Goal: Information Seeking & Learning: Learn about a topic

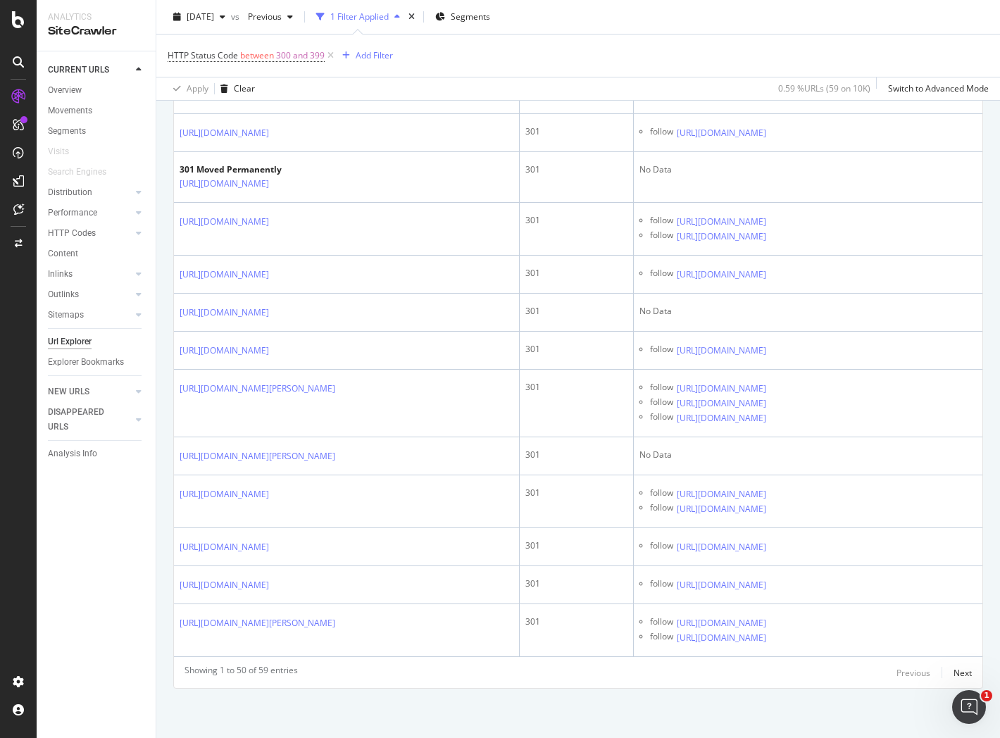
scroll to position [19900, 0]
click at [780, 393] on icon at bounding box center [776, 389] width 8 height 8
drag, startPoint x: 444, startPoint y: 396, endPoint x: 180, endPoint y: 397, distance: 264.2
click at [180, 396] on div "[URL][DOMAIN_NAME][PERSON_NAME]" at bounding box center [280, 388] width 201 height 15
copy div "[URL][DOMAIN_NAME][PERSON_NAME]"
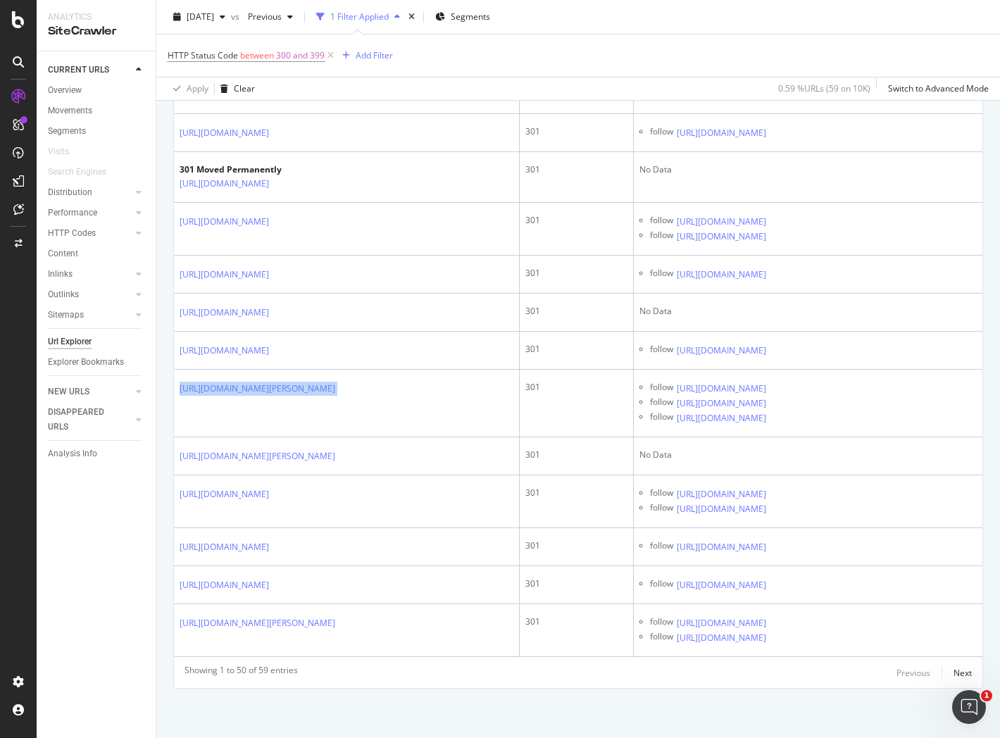
click at [780, 408] on icon at bounding box center [776, 403] width 8 height 8
copy div "[URL][DOMAIN_NAME][PERSON_NAME]"
click at [780, 423] on icon at bounding box center [776, 418] width 8 height 8
copy div "[URL][DOMAIN_NAME][PERSON_NAME]"
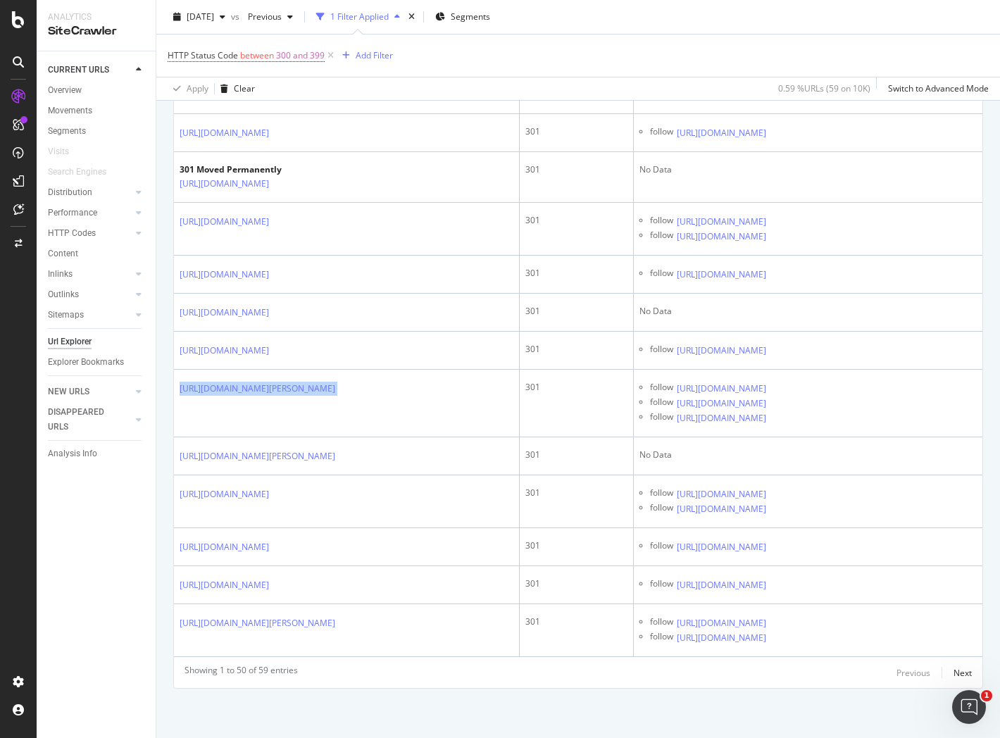
click at [780, 490] on icon at bounding box center [776, 494] width 8 height 8
click at [780, 505] on icon at bounding box center [776, 509] width 8 height 8
click at [780, 543] on icon at bounding box center [776, 547] width 8 height 8
click at [780, 581] on icon at bounding box center [776, 585] width 8 height 8
click at [780, 634] on icon at bounding box center [776, 638] width 8 height 8
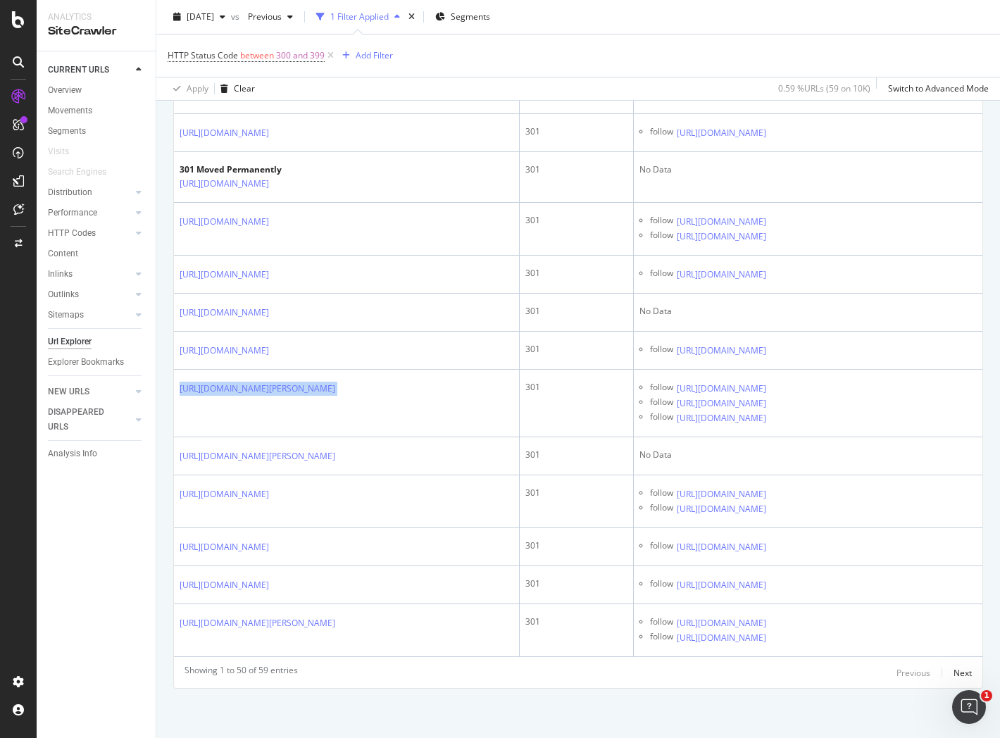
click at [83, 228] on div "HTTP Codes" at bounding box center [72, 233] width 48 height 15
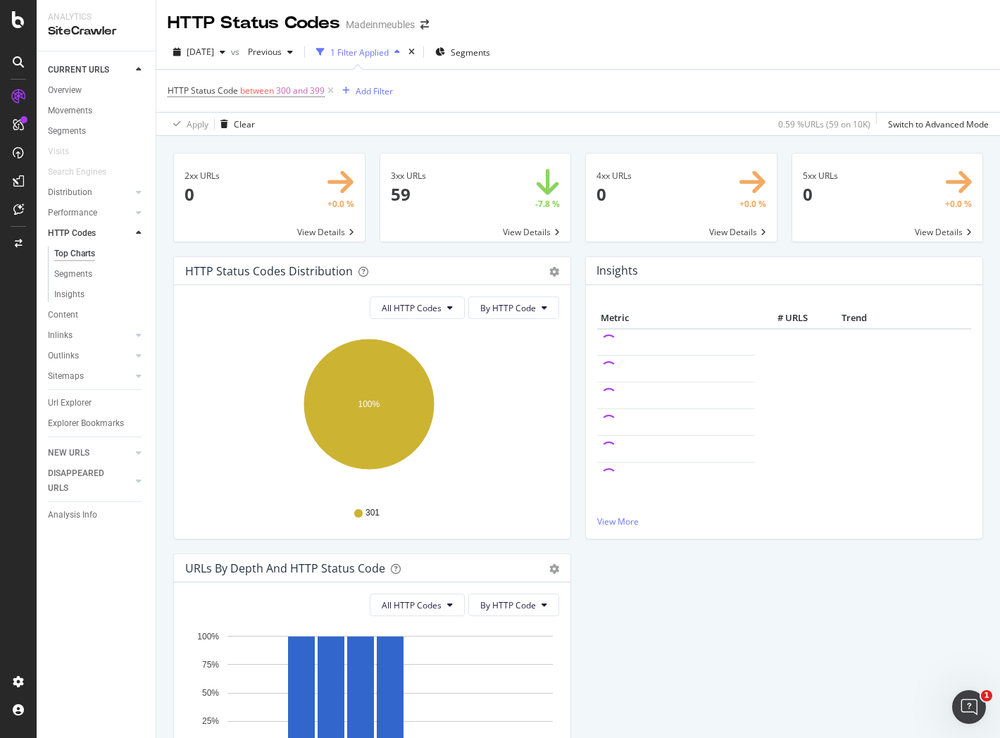
click at [666, 216] on span at bounding box center [681, 198] width 191 height 88
